Goal: Task Accomplishment & Management: Manage account settings

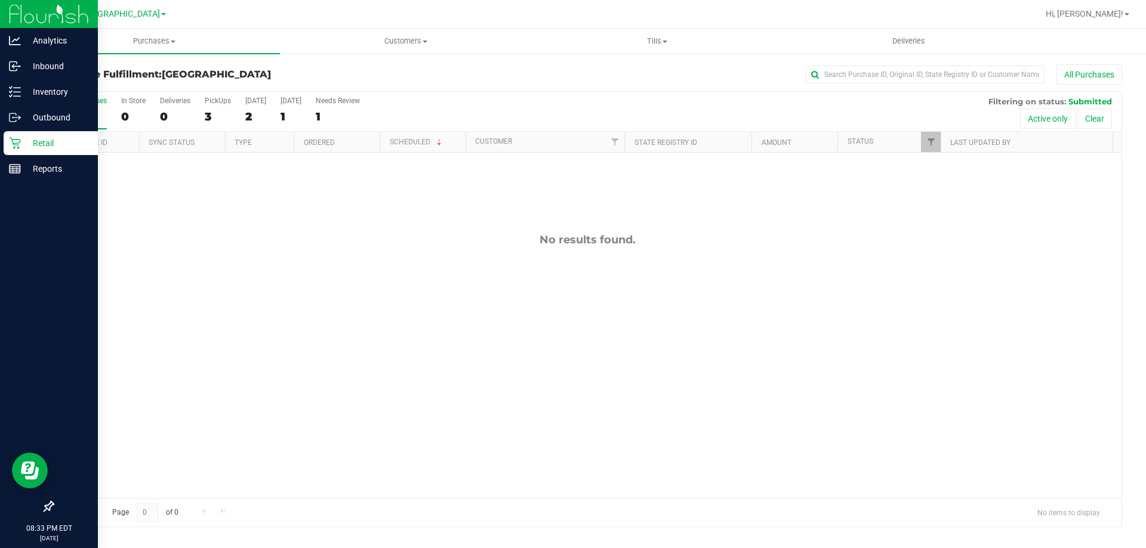
click at [29, 144] on p "Retail" at bounding box center [57, 143] width 72 height 14
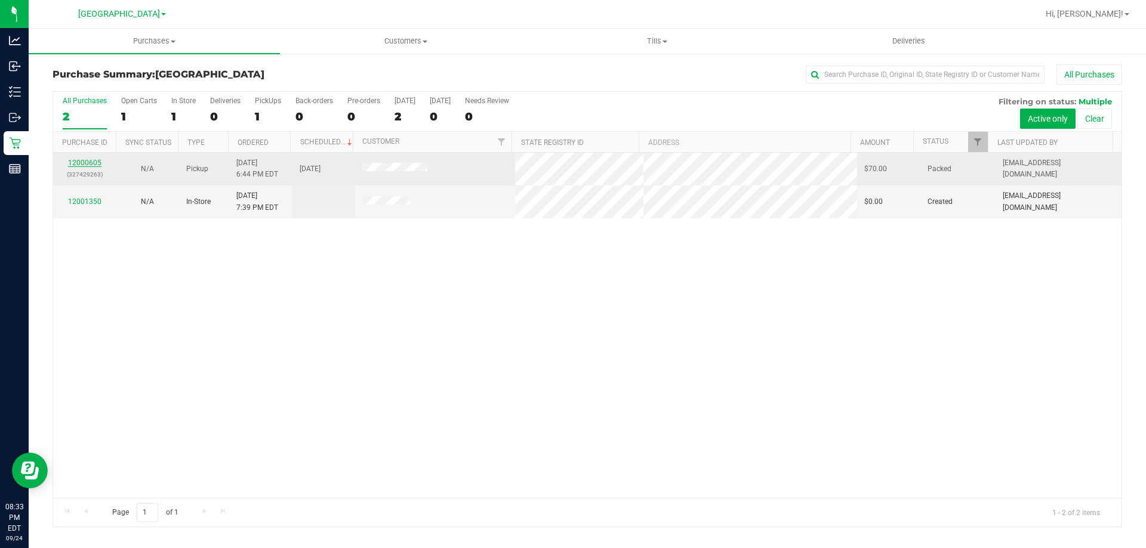
click at [96, 164] on link "12000605" at bounding box center [84, 163] width 33 height 8
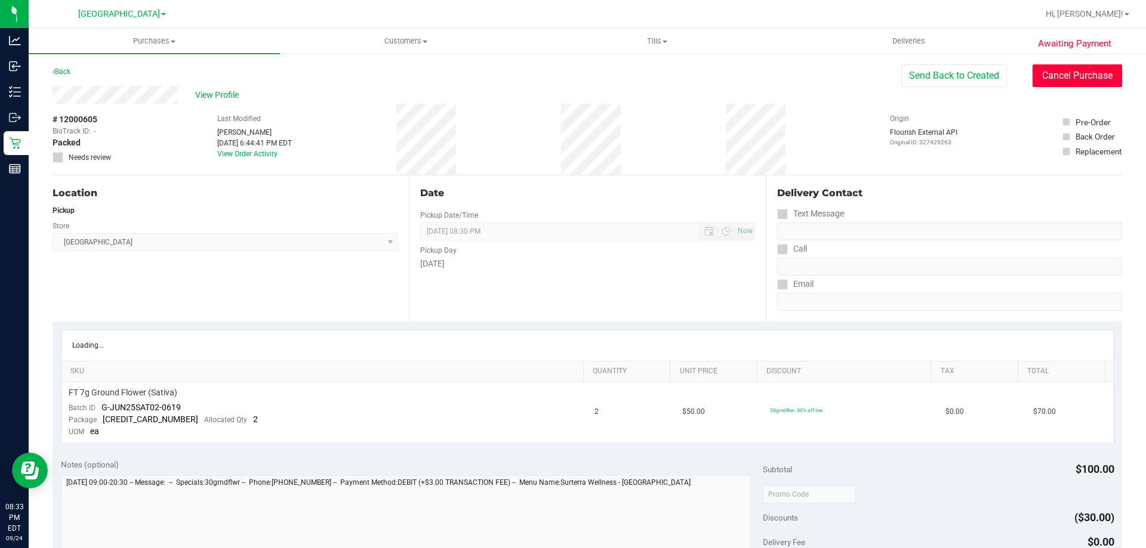
click at [1062, 77] on button "Cancel Purchase" at bounding box center [1077, 75] width 90 height 23
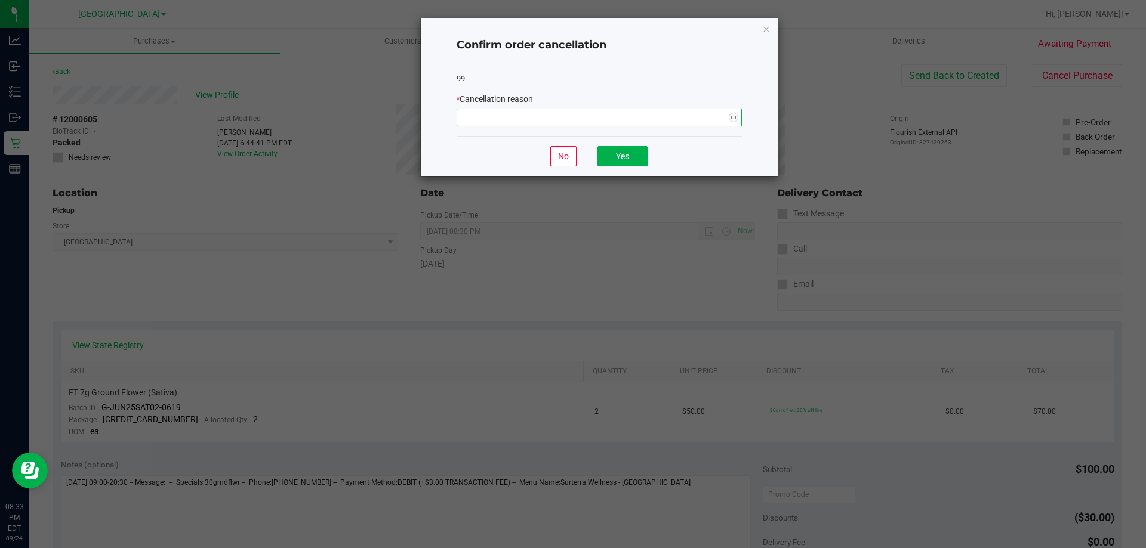
click at [724, 118] on span "NO DATA FOUND" at bounding box center [591, 117] width 269 height 17
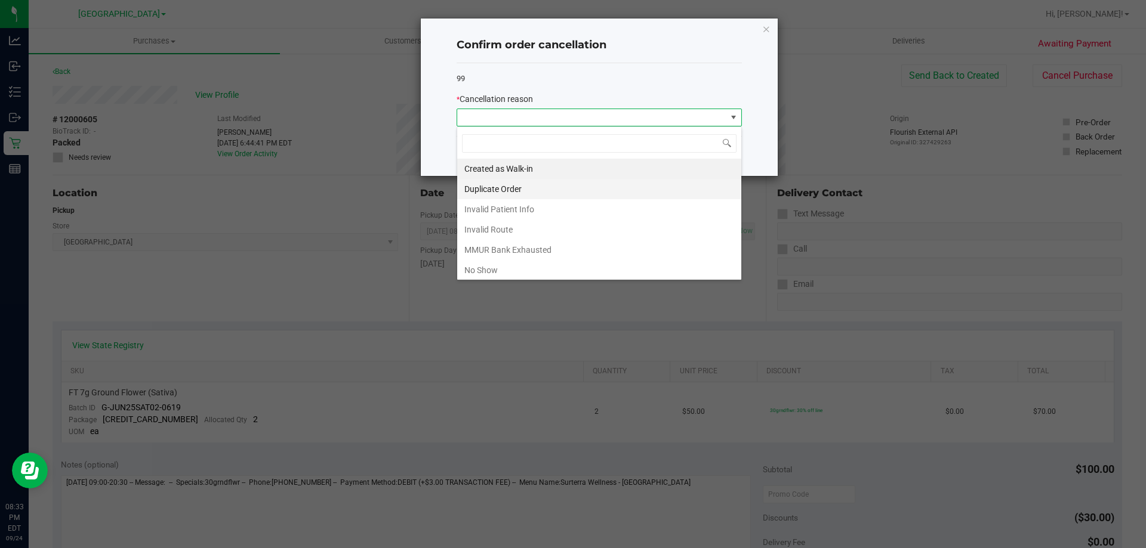
scroll to position [18, 285]
drag, startPoint x: 557, startPoint y: 264, endPoint x: 600, endPoint y: 177, distance: 96.4
click at [559, 261] on li "No Show" at bounding box center [599, 270] width 284 height 20
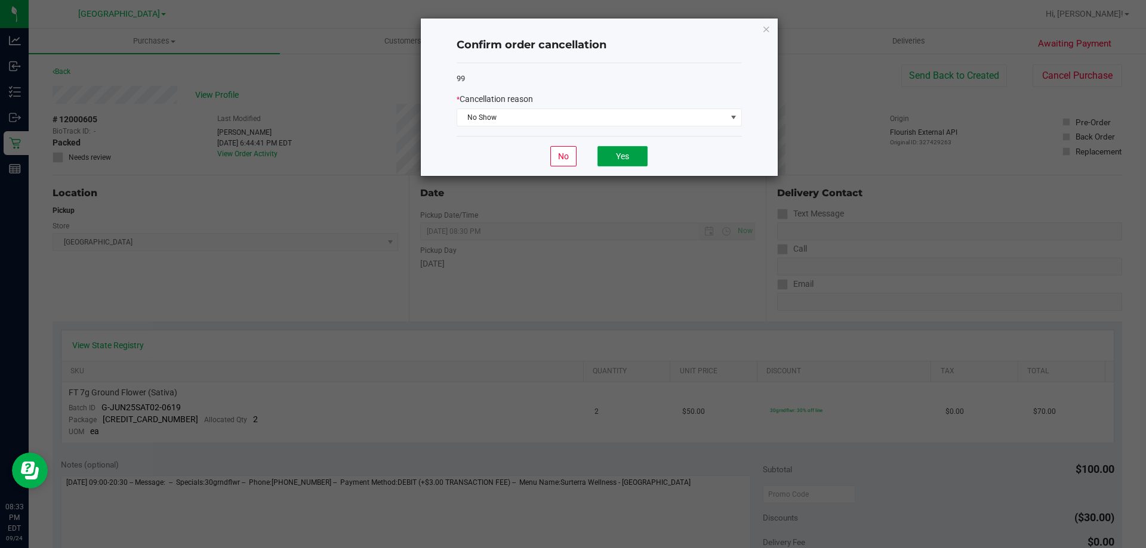
click at [612, 158] on button "Yes" at bounding box center [622, 156] width 50 height 20
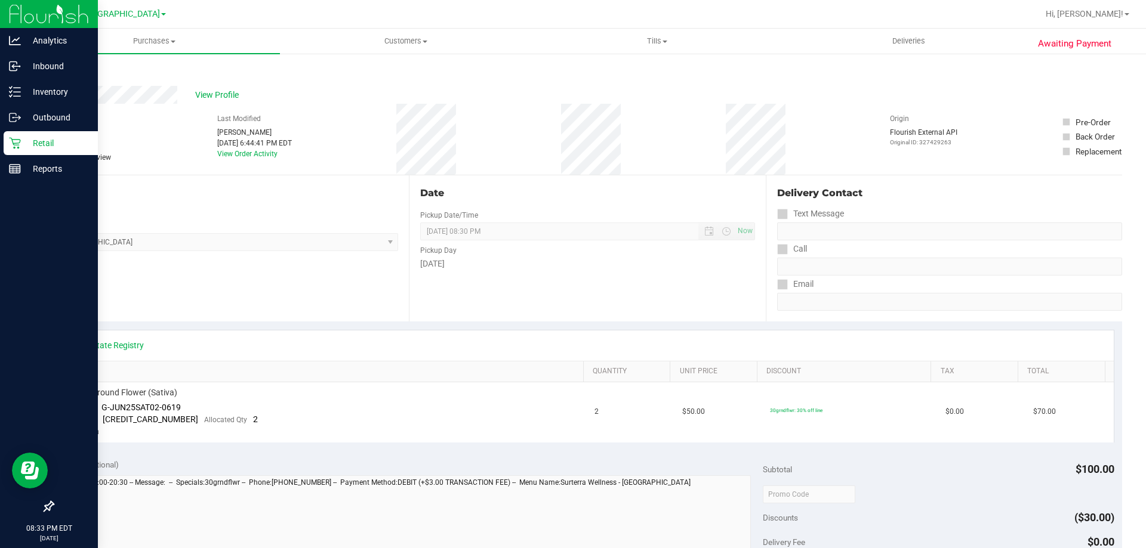
click at [42, 146] on p "Retail" at bounding box center [57, 143] width 72 height 14
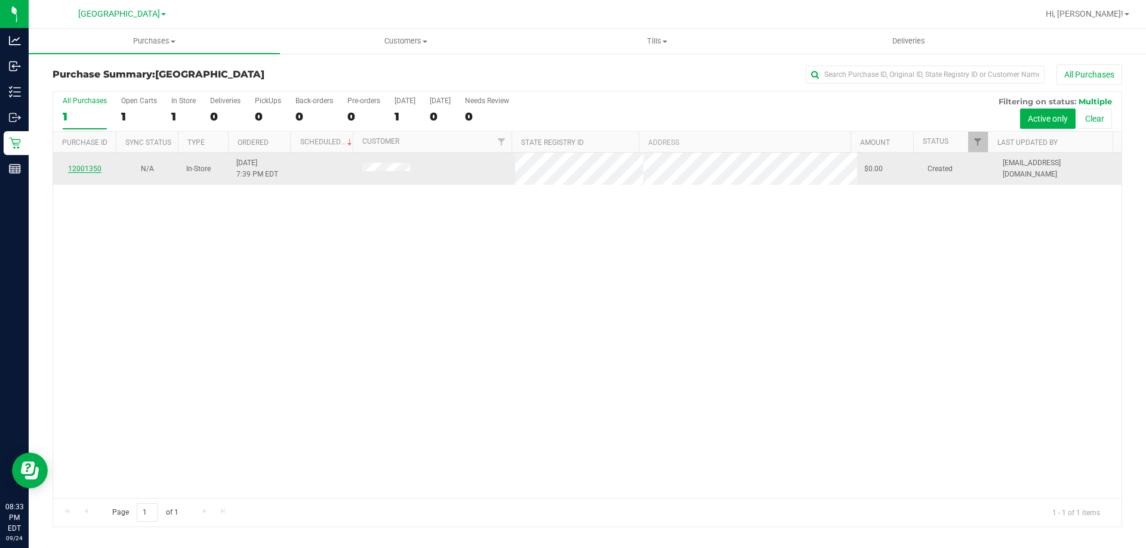
click at [93, 168] on link "12001350" at bounding box center [84, 169] width 33 height 8
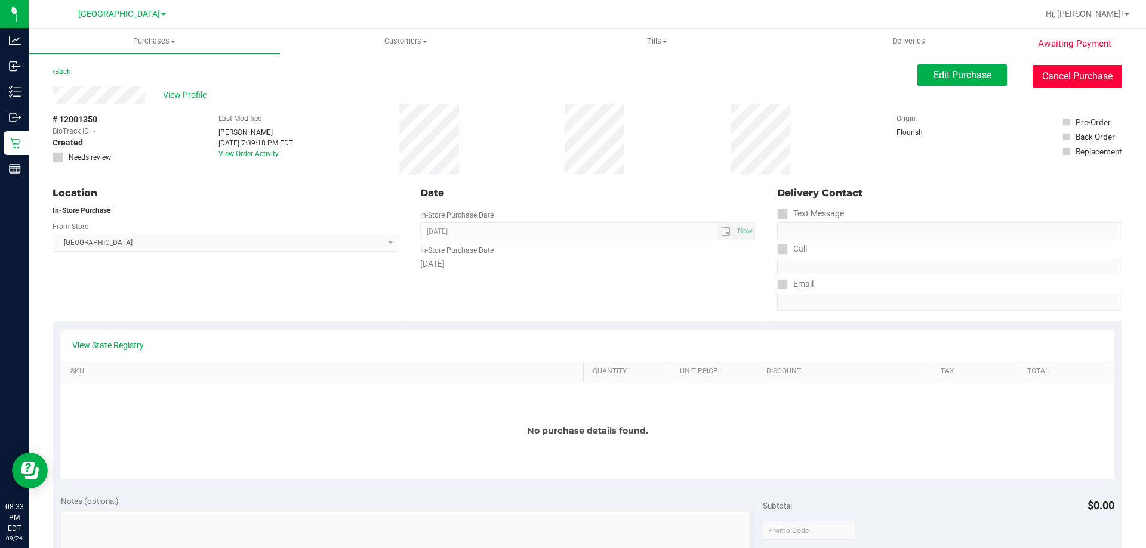
click at [1068, 72] on button "Cancel Purchase" at bounding box center [1077, 76] width 90 height 23
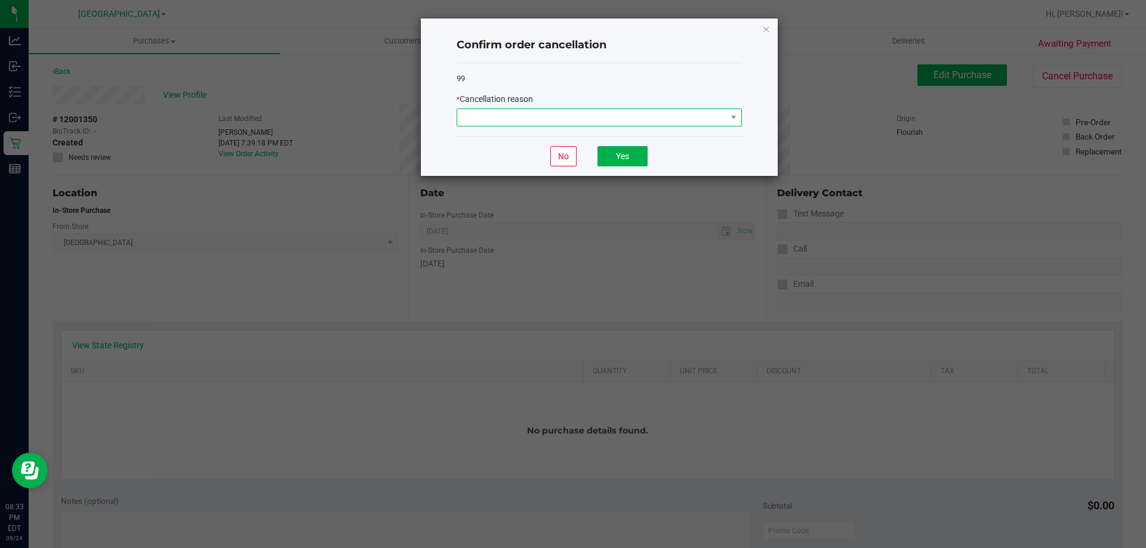
click at [629, 115] on span at bounding box center [591, 117] width 269 height 17
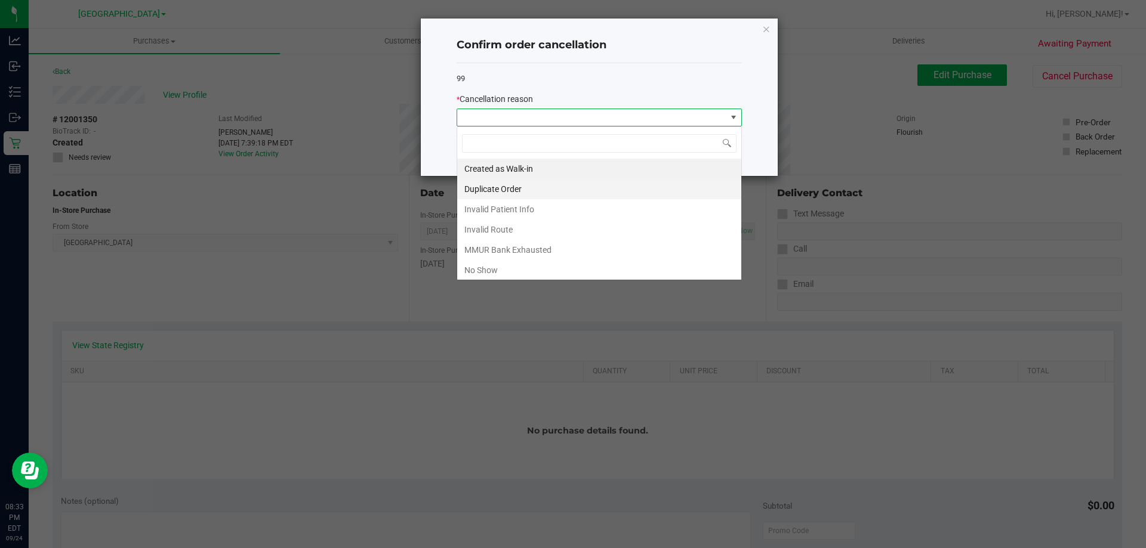
scroll to position [18, 285]
click at [495, 258] on li "MMUR Bank Exhausted" at bounding box center [599, 250] width 284 height 20
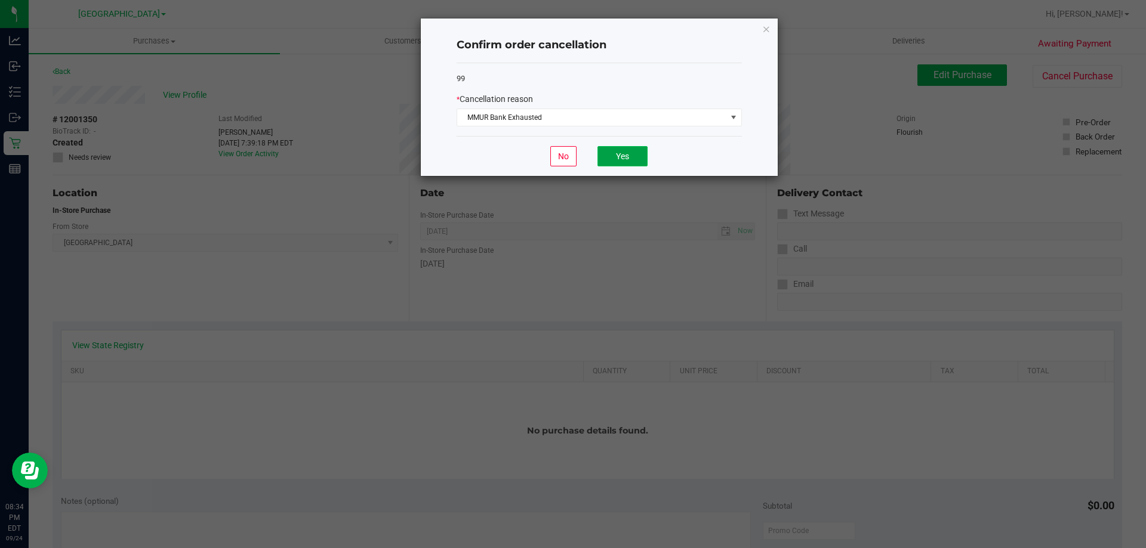
click at [625, 150] on button "Yes" at bounding box center [622, 156] width 50 height 20
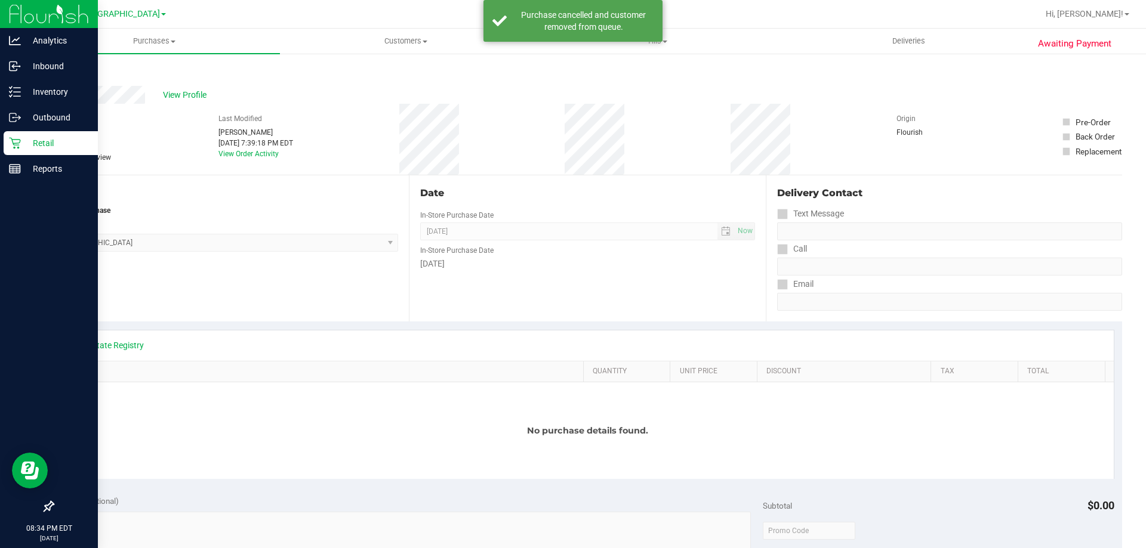
click at [24, 139] on p "Retail" at bounding box center [57, 143] width 72 height 14
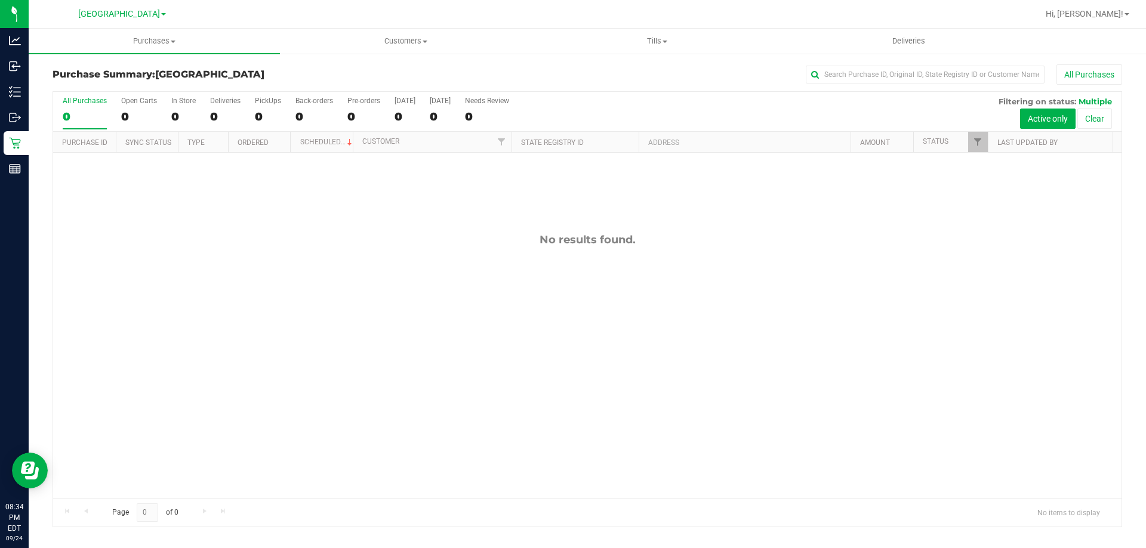
click at [1099, 7] on div "Hi, [PERSON_NAME]!" at bounding box center [1087, 14] width 93 height 21
click at [1099, 13] on span "Hi, [PERSON_NAME]!" at bounding box center [1085, 14] width 78 height 10
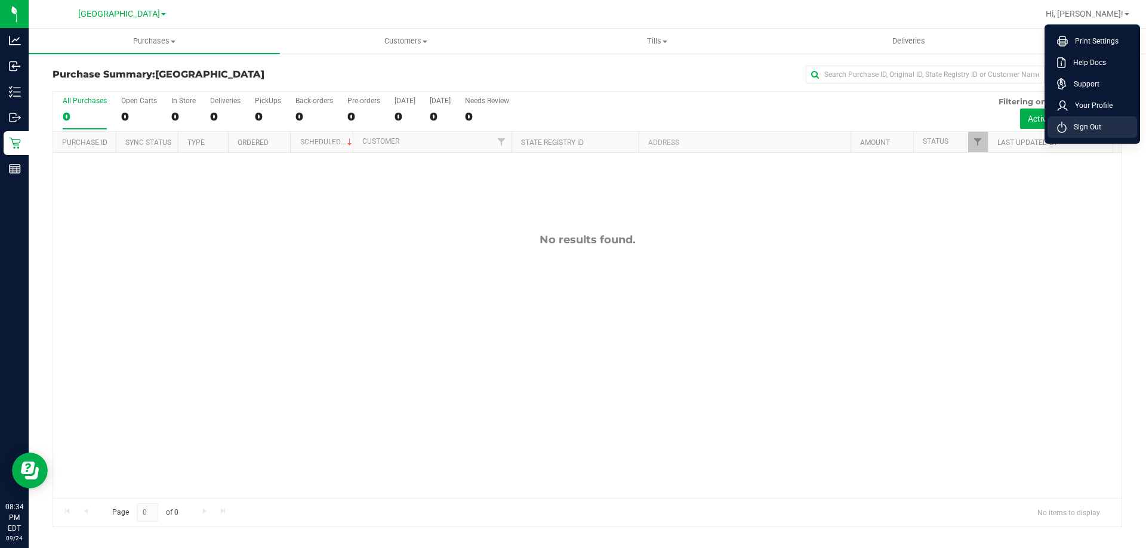
click at [1085, 119] on li "Sign Out" at bounding box center [1092, 126] width 90 height 21
